Goal: Use online tool/utility

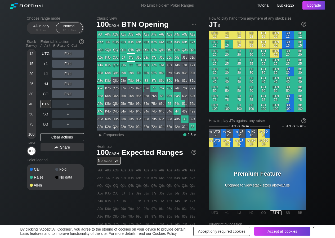
click at [29, 151] on div "100" at bounding box center [32, 151] width 8 height 8
click at [68, 55] on div "R ✕" at bounding box center [68, 54] width 10 height 8
click at [62, 55] on div "A ✕ R ✕ C ✕" at bounding box center [68, 54] width 32 height 8
click at [58, 55] on div "A ✕" at bounding box center [57, 54] width 10 height 8
click at [64, 66] on div "R ✕" at bounding box center [68, 64] width 10 height 8
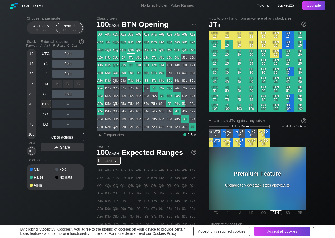
click at [65, 80] on div "R ✕" at bounding box center [68, 84] width 10 height 8
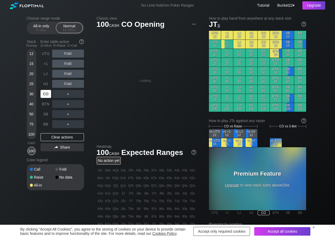
click at [44, 95] on div "CO" at bounding box center [46, 94] width 11 height 8
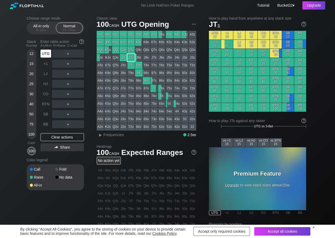
click at [50, 53] on div "UTG" at bounding box center [46, 54] width 11 height 8
click at [66, 55] on div "R ✕" at bounding box center [68, 54] width 10 height 8
